Goal: Transaction & Acquisition: Purchase product/service

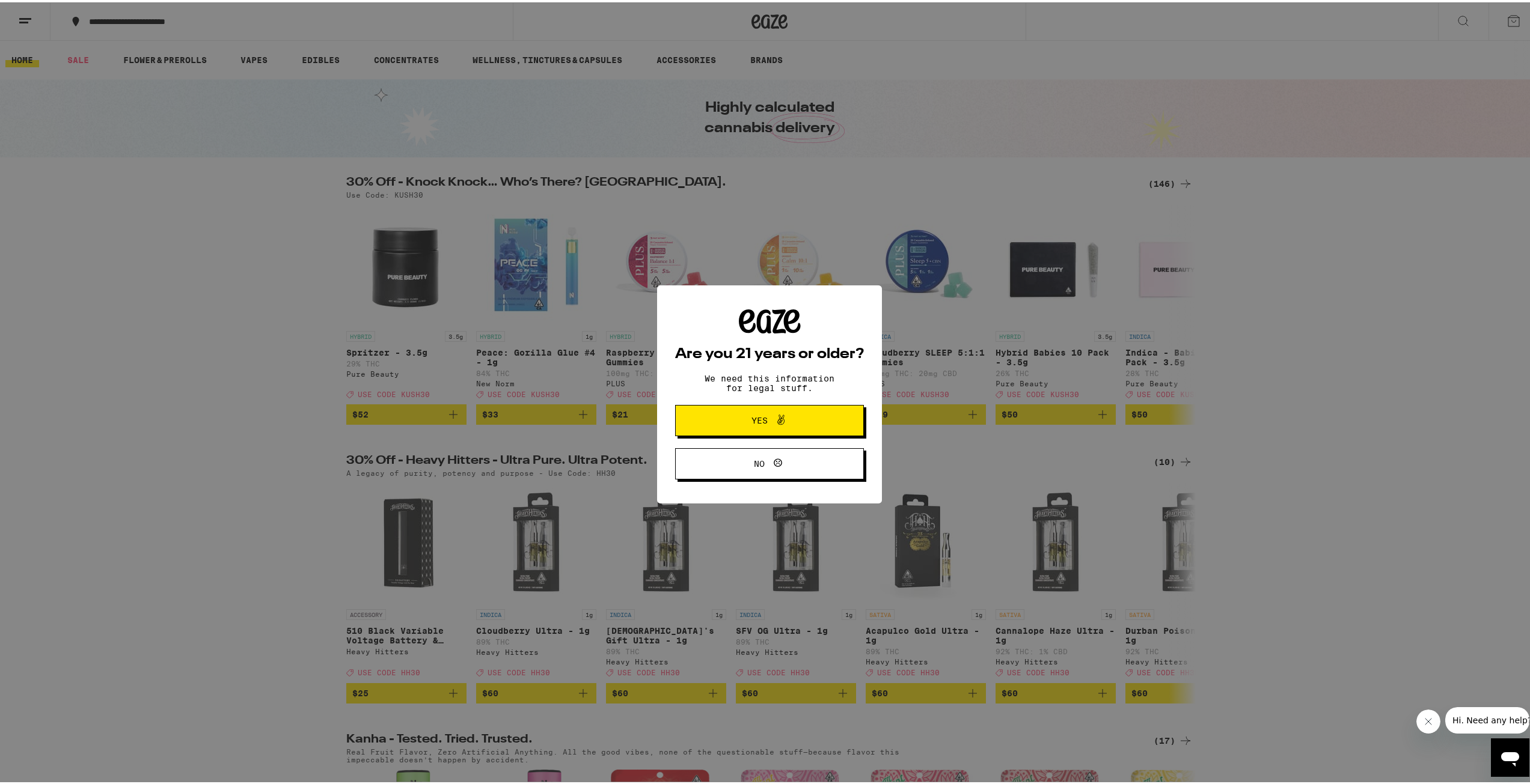
click at [767, 418] on span at bounding box center [777, 418] width 21 height 15
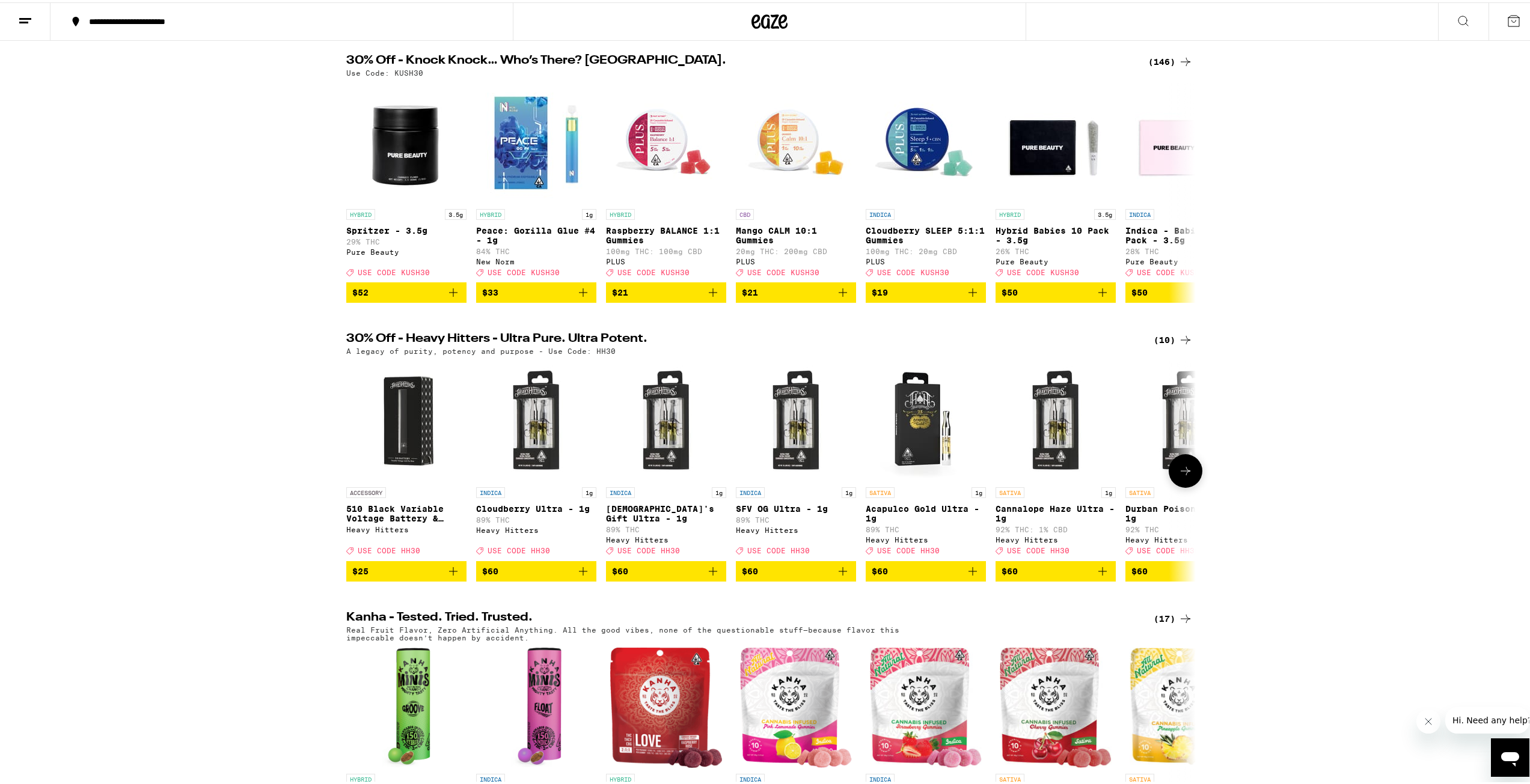
scroll to position [161, 0]
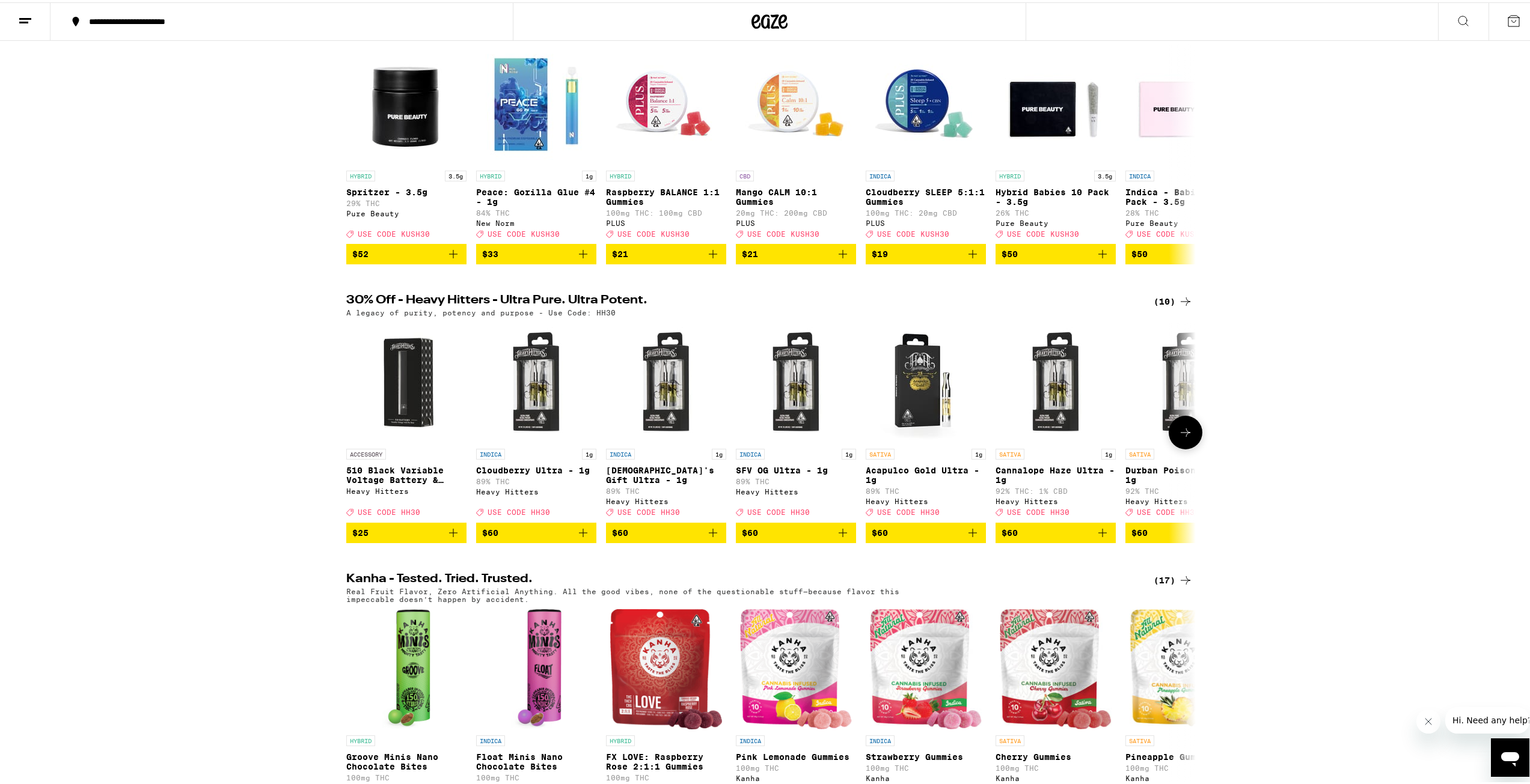
click at [1182, 438] on icon at bounding box center [1185, 430] width 15 height 15
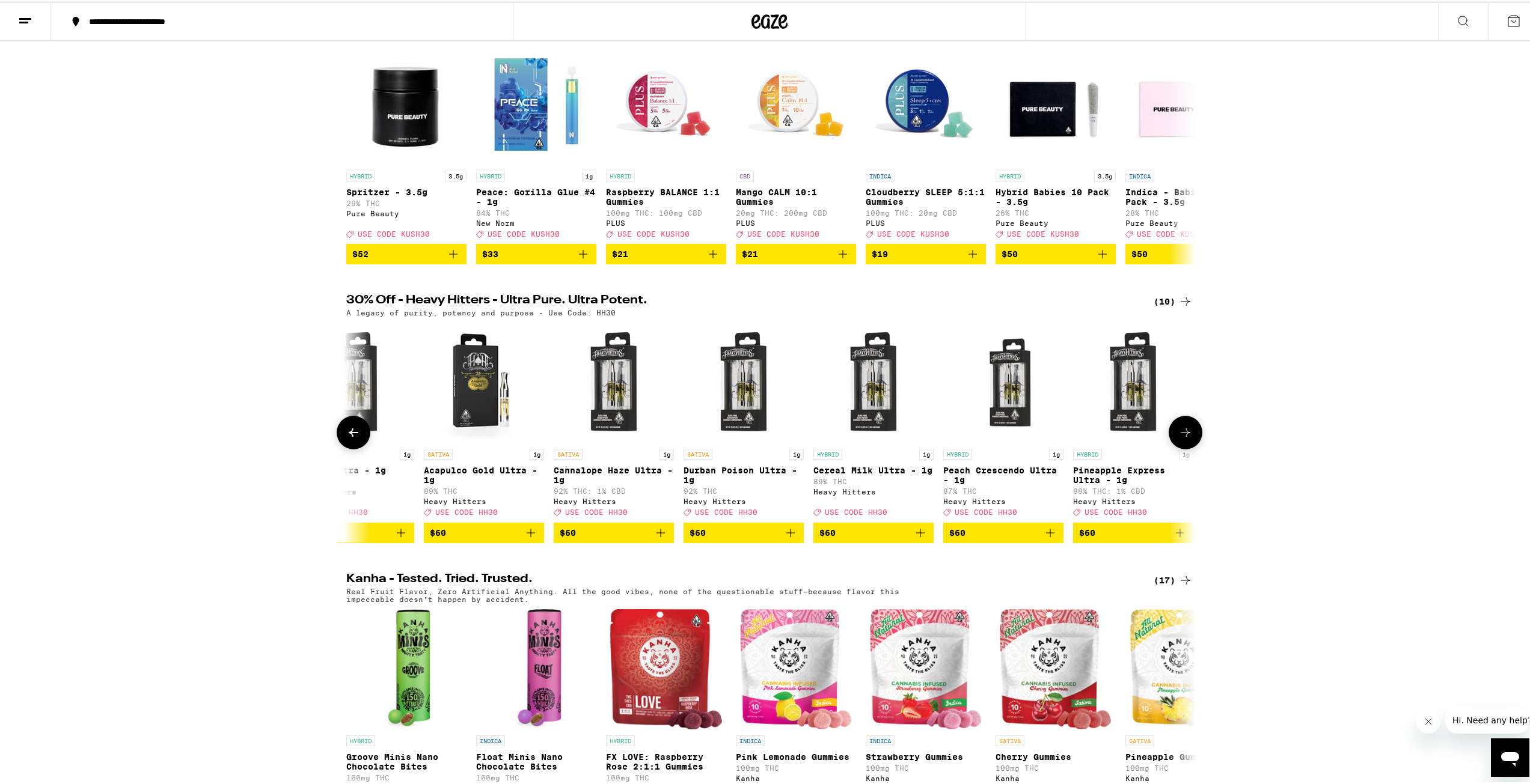
scroll to position [0, 452]
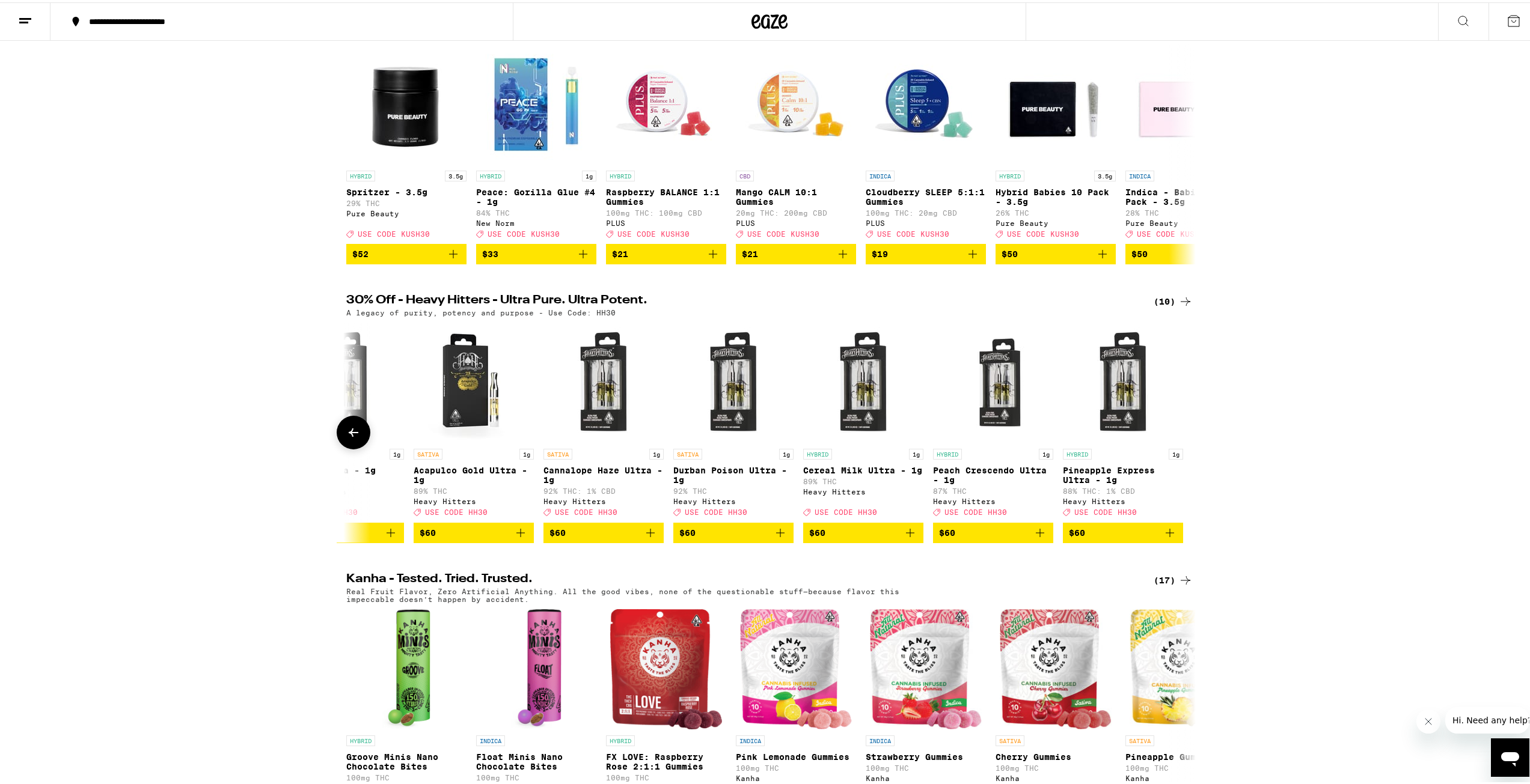
click at [1177, 442] on div at bounding box center [1185, 431] width 34 height 34
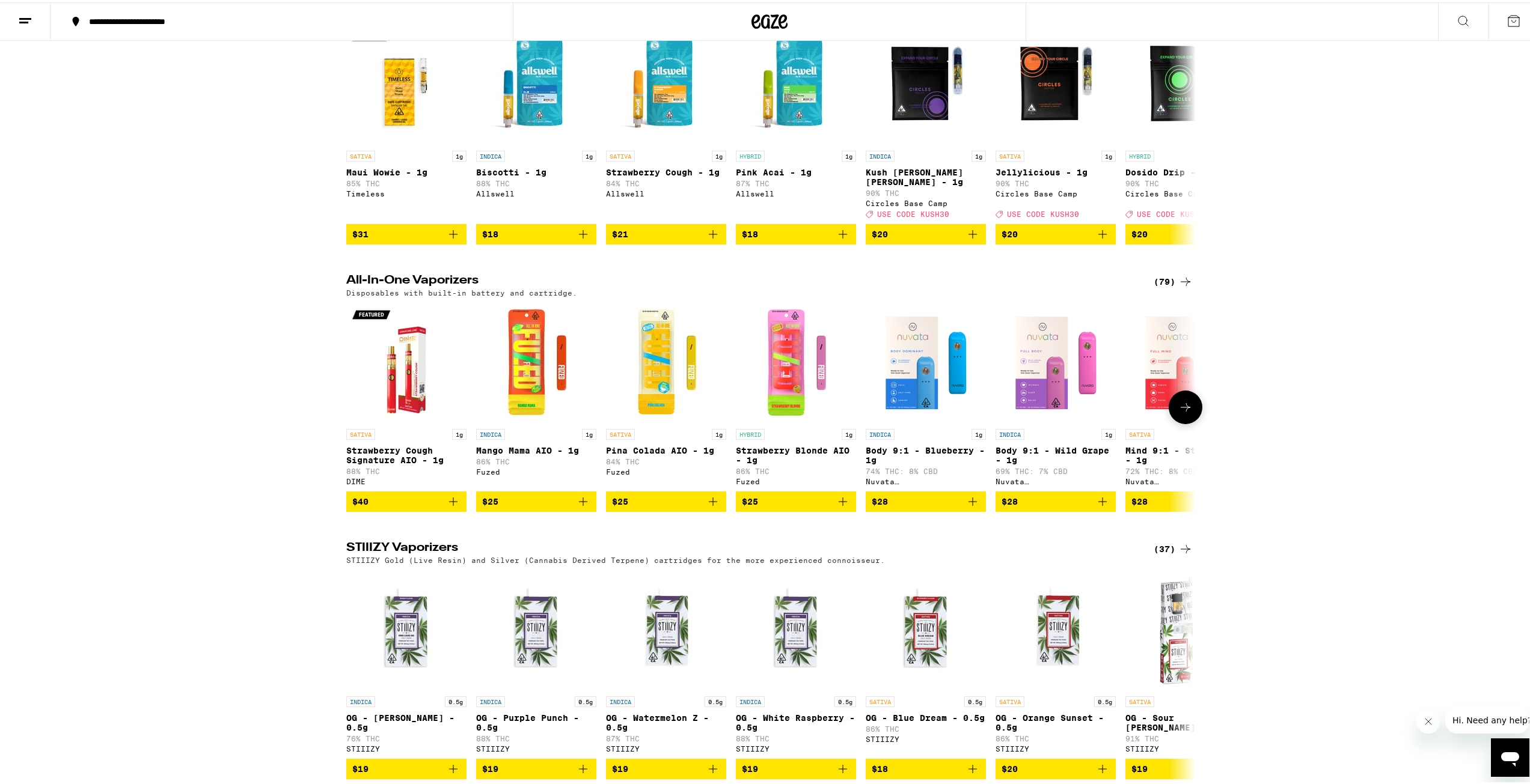
scroll to position [1683, 0]
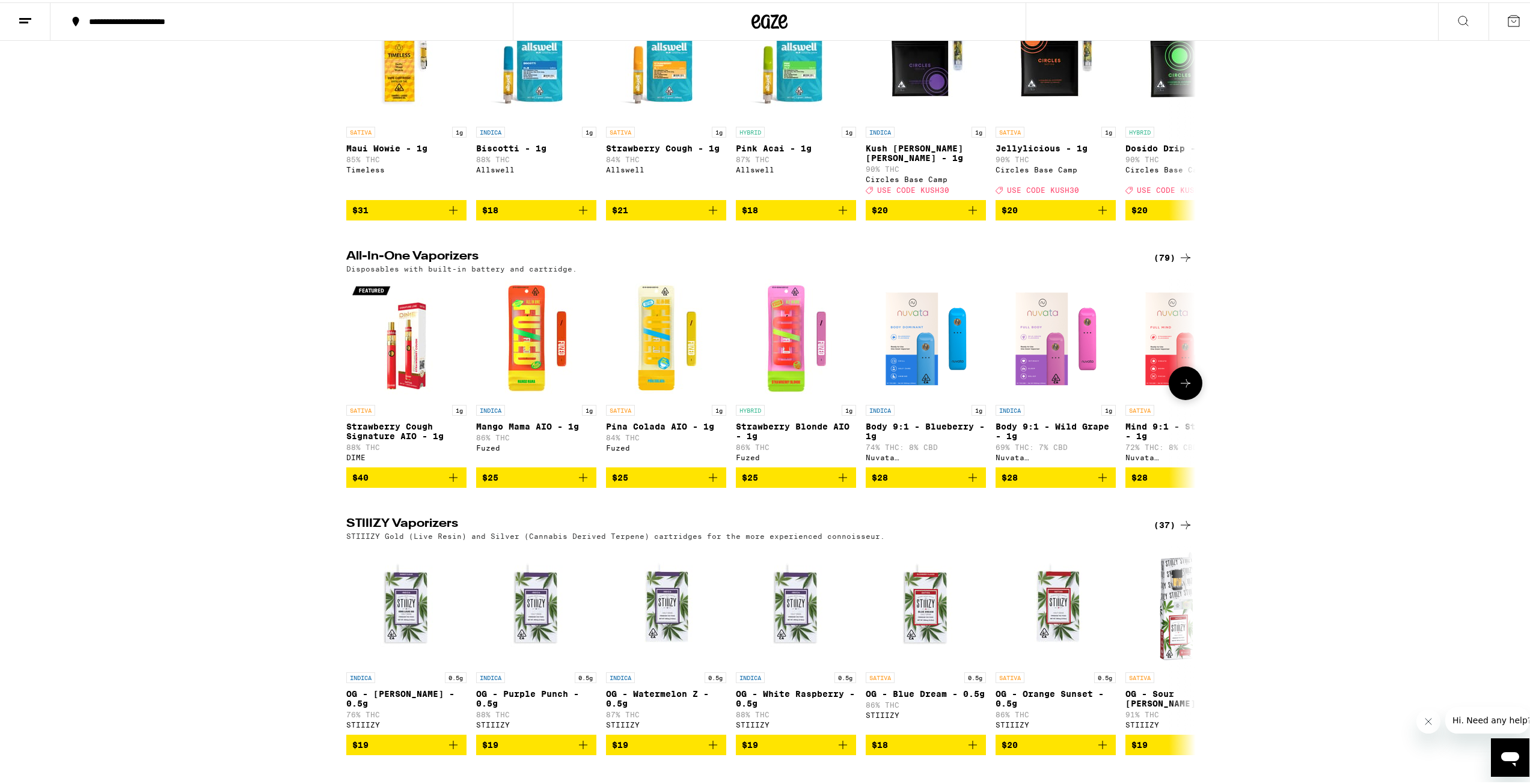
click at [1179, 398] on button at bounding box center [1185, 381] width 34 height 34
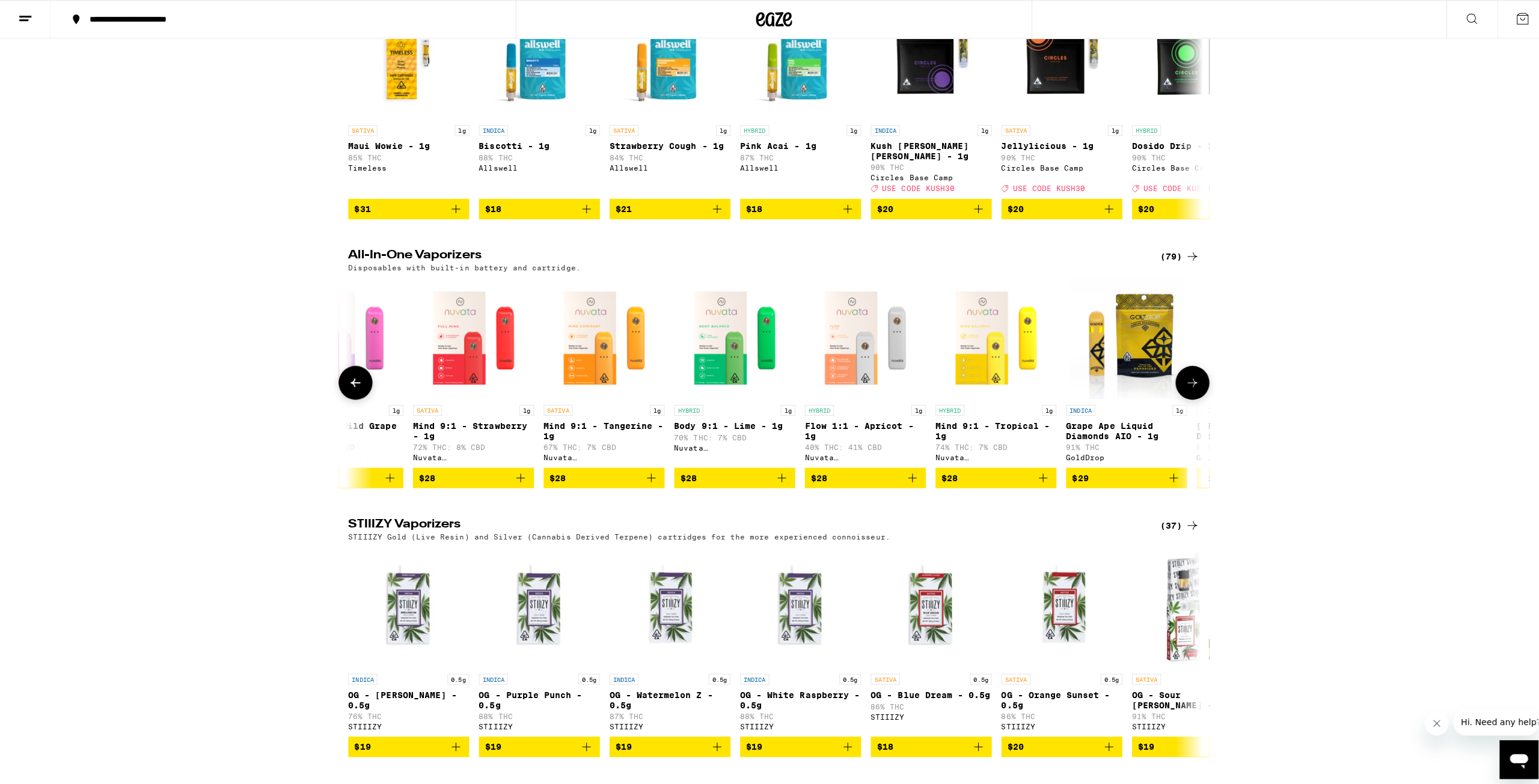
scroll to position [0, 716]
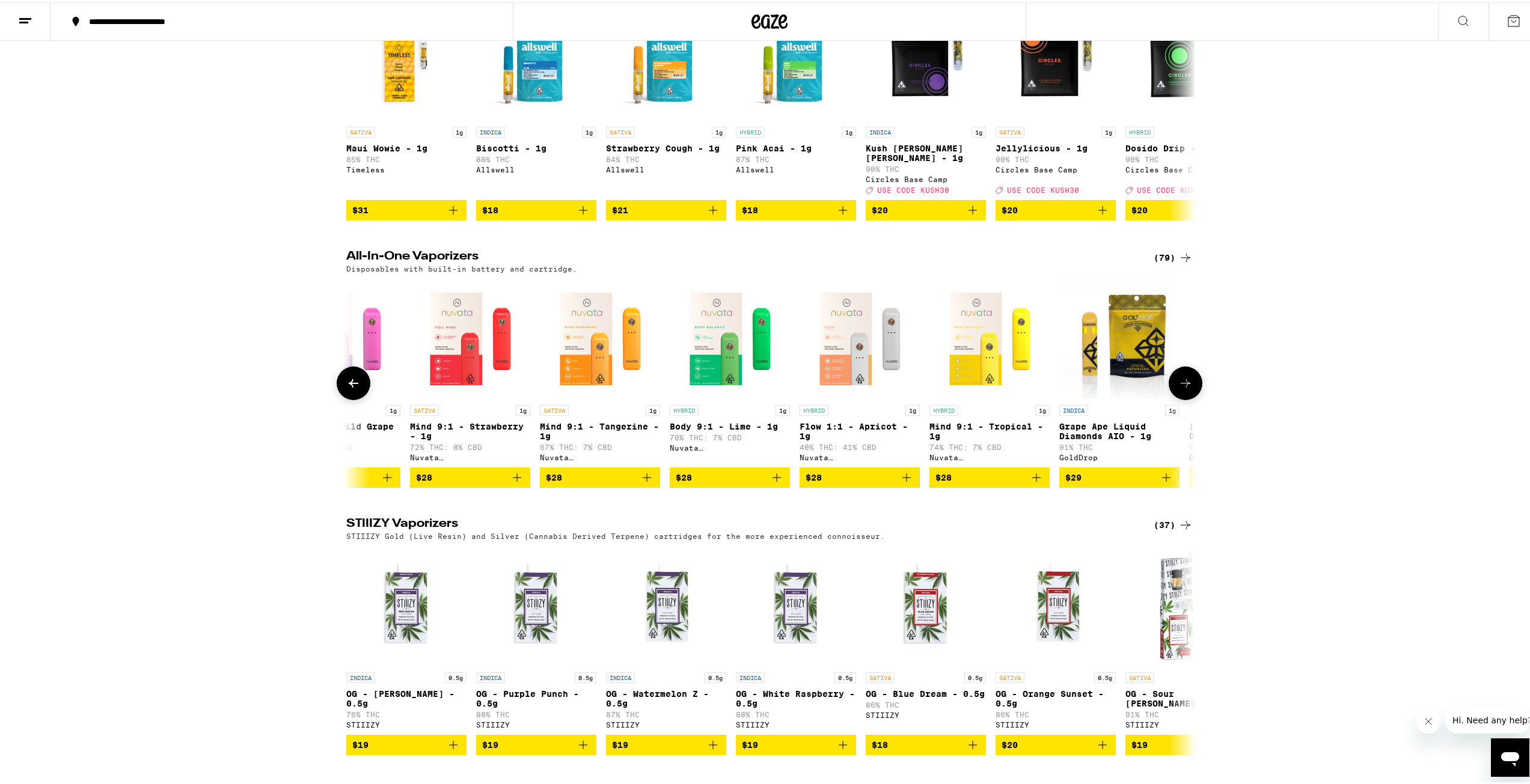
click at [1108, 439] on p "Grape Ape Liquid Diamonds AIO - 1g" at bounding box center [1118, 428] width 120 height 19
